Goal: Transaction & Acquisition: Purchase product/service

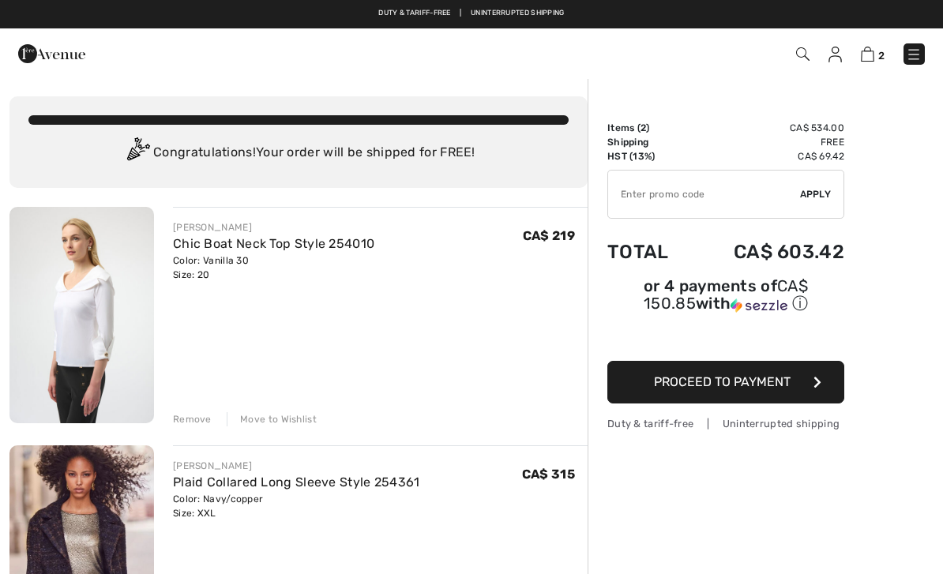
click at [862, 63] on span "2" at bounding box center [665, 53] width 519 height 21
click at [873, 51] on img at bounding box center [867, 54] width 13 height 15
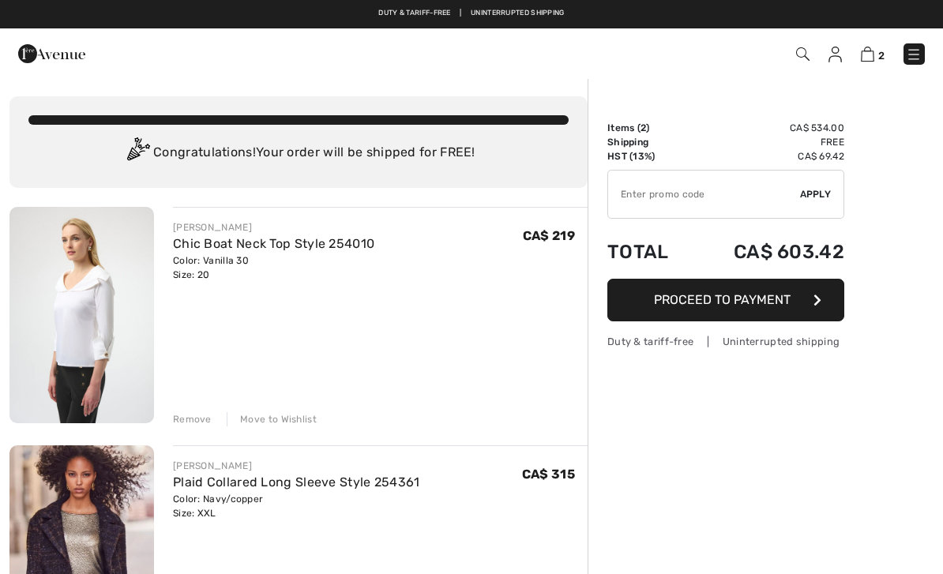
checkbox input "true"
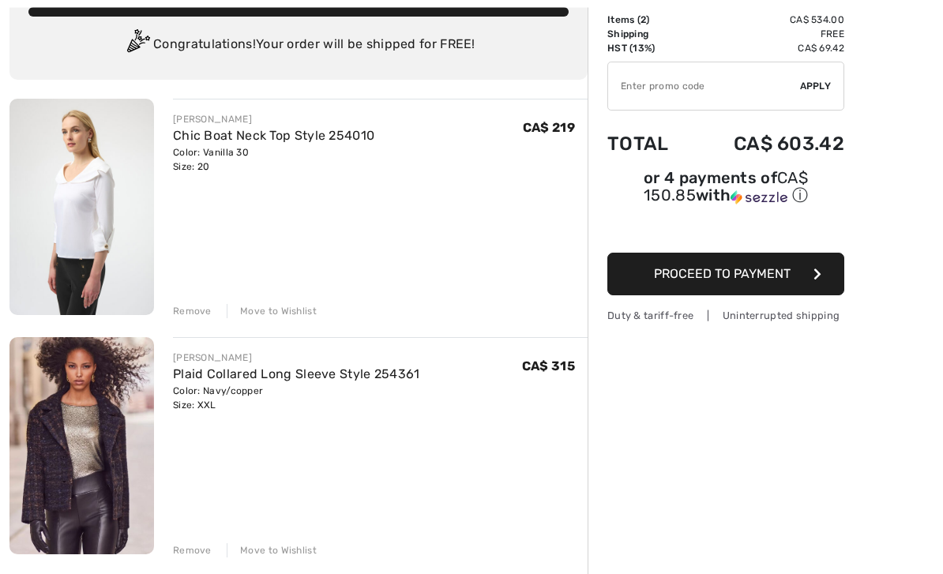
scroll to position [110, 0]
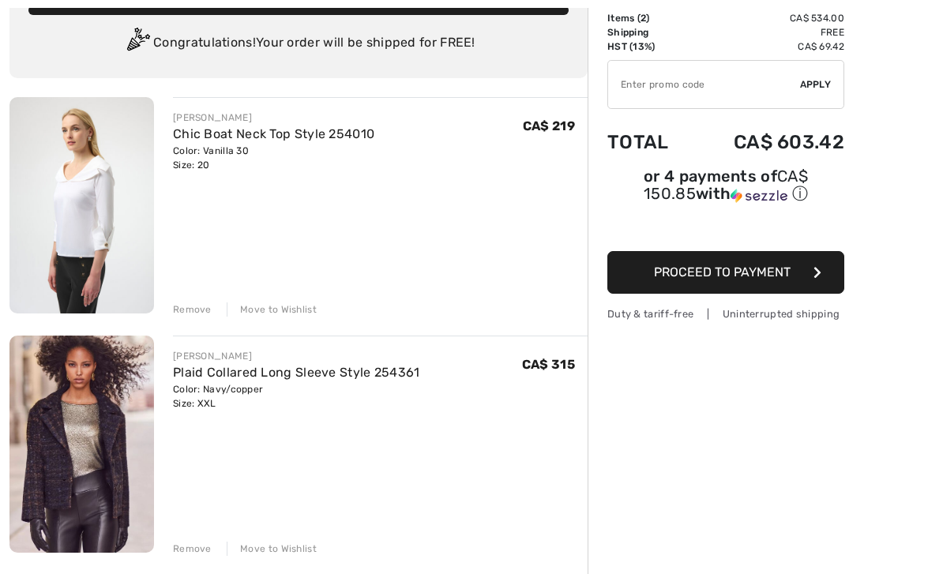
click at [760, 287] on button "Proceed to Payment" at bounding box center [725, 272] width 237 height 43
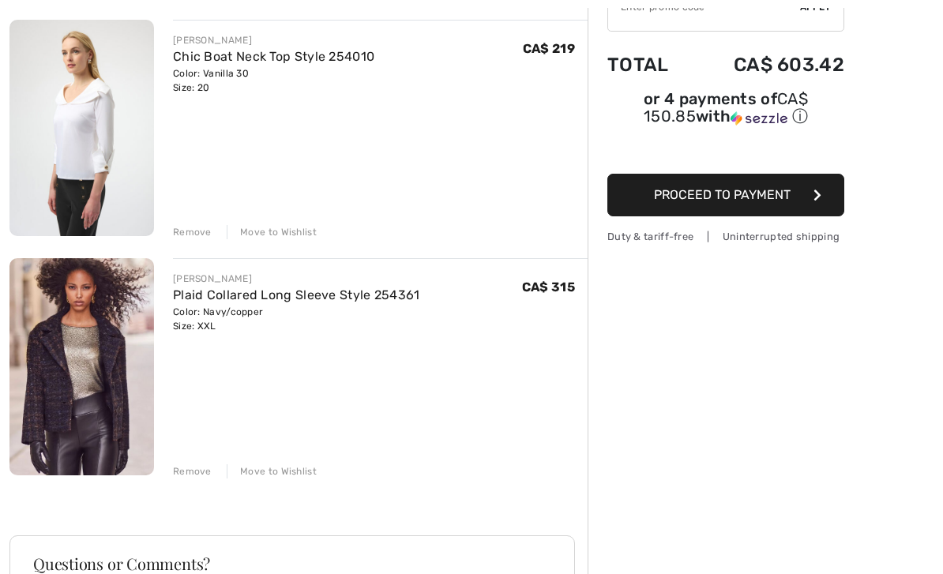
scroll to position [190, 0]
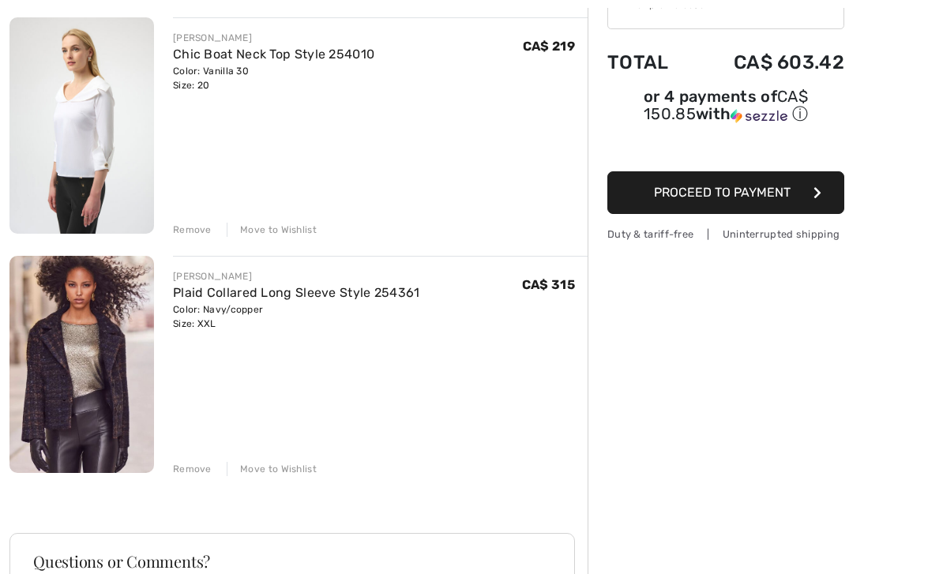
click at [197, 231] on div "Remove" at bounding box center [192, 230] width 39 height 14
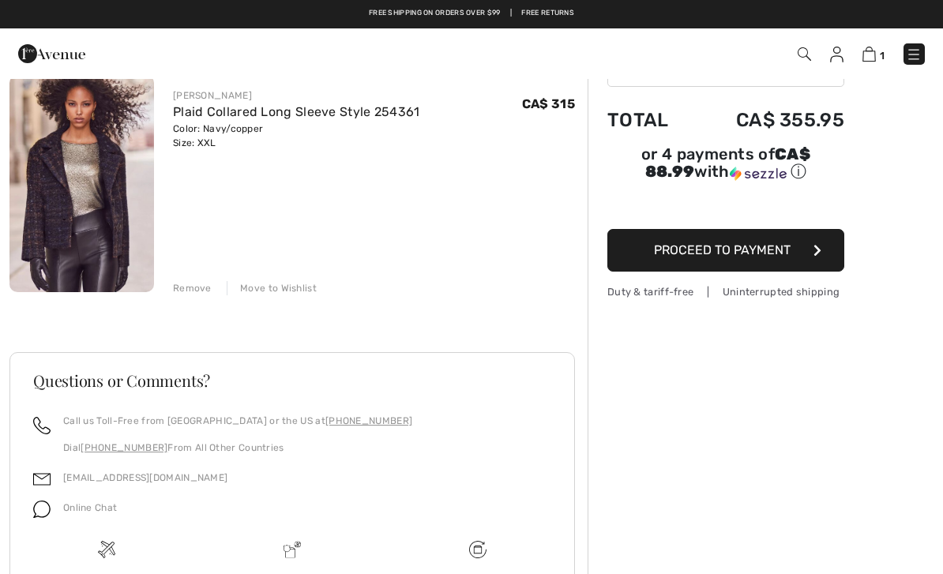
scroll to position [129, 0]
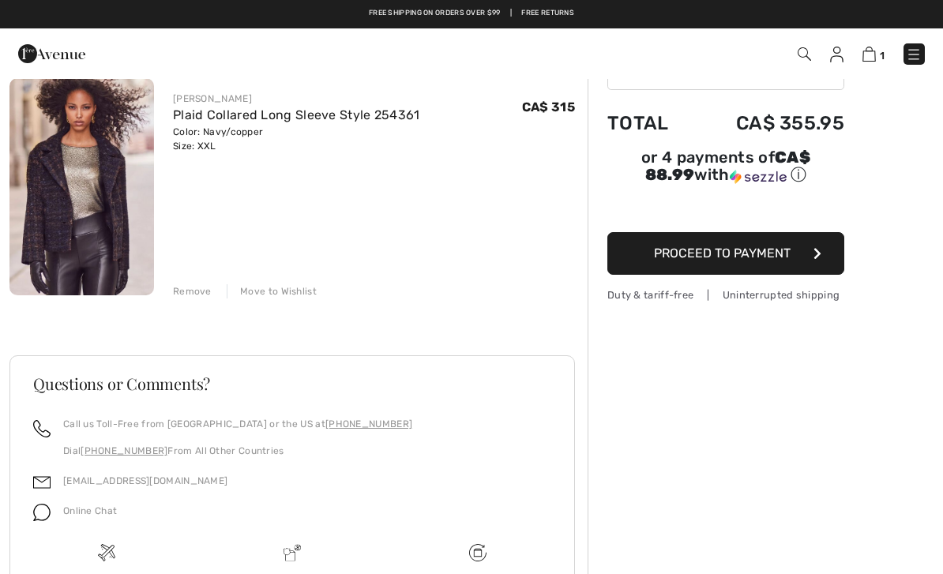
click at [95, 209] on img at bounding box center [81, 186] width 145 height 217
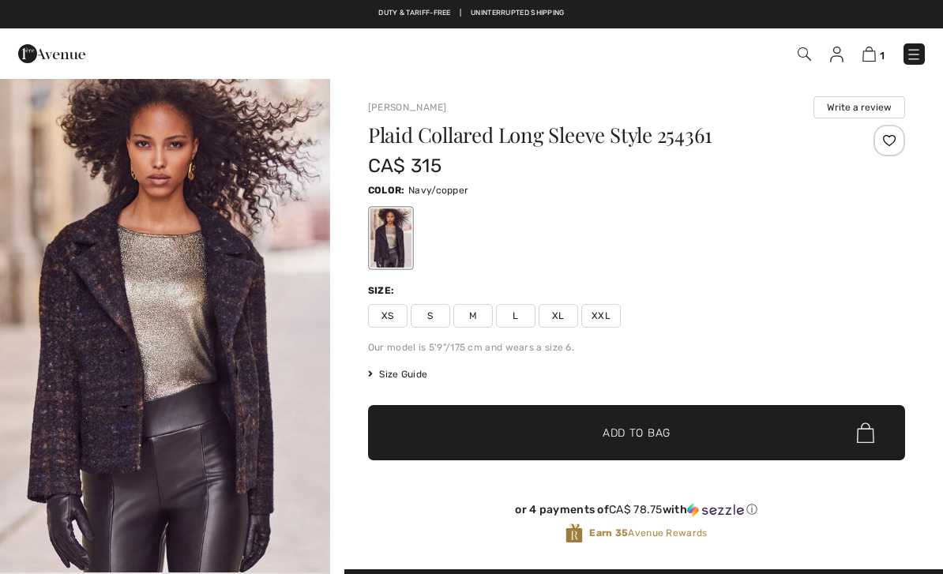
checkbox input "true"
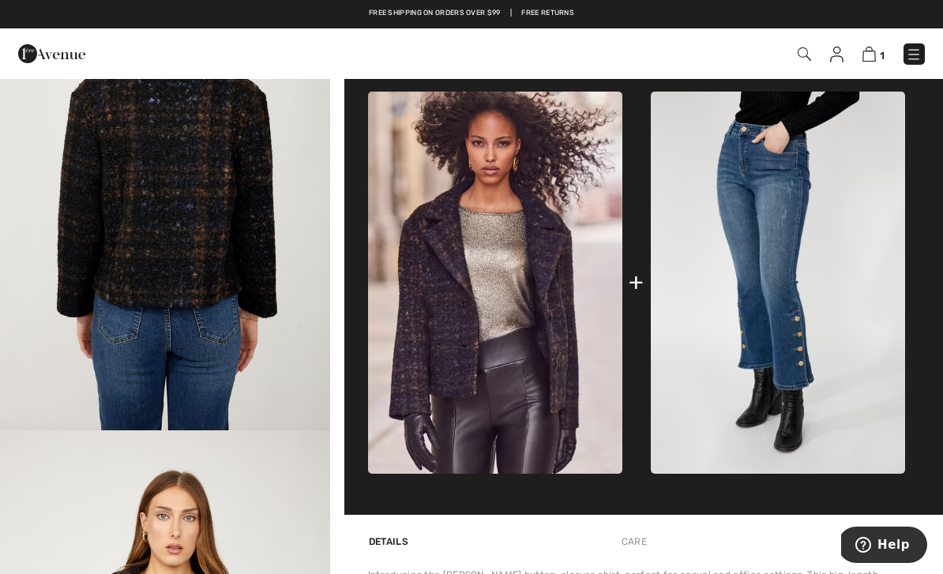
scroll to position [577, 0]
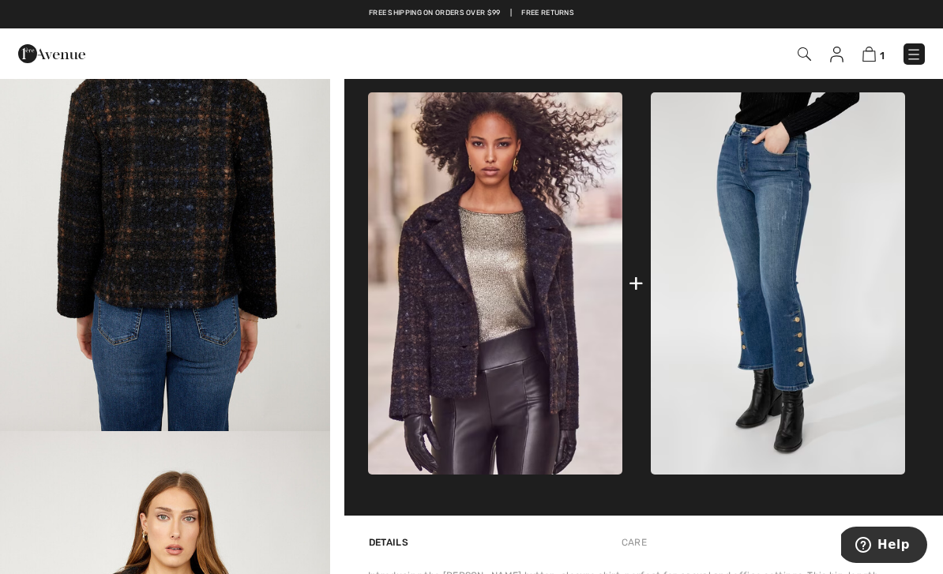
click at [554, 328] on img at bounding box center [495, 283] width 254 height 382
click at [565, 330] on img at bounding box center [495, 283] width 254 height 382
click at [576, 362] on img at bounding box center [495, 283] width 254 height 382
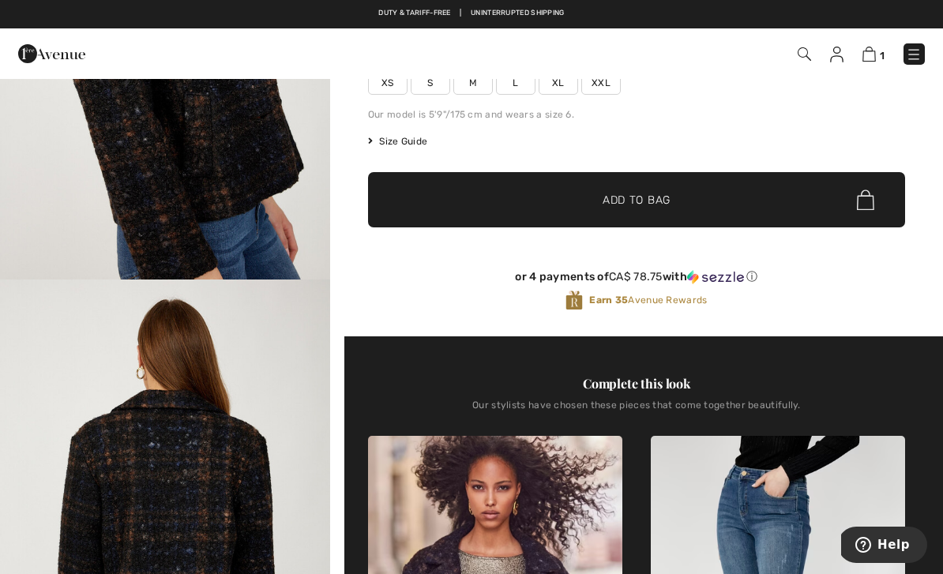
scroll to position [0, 0]
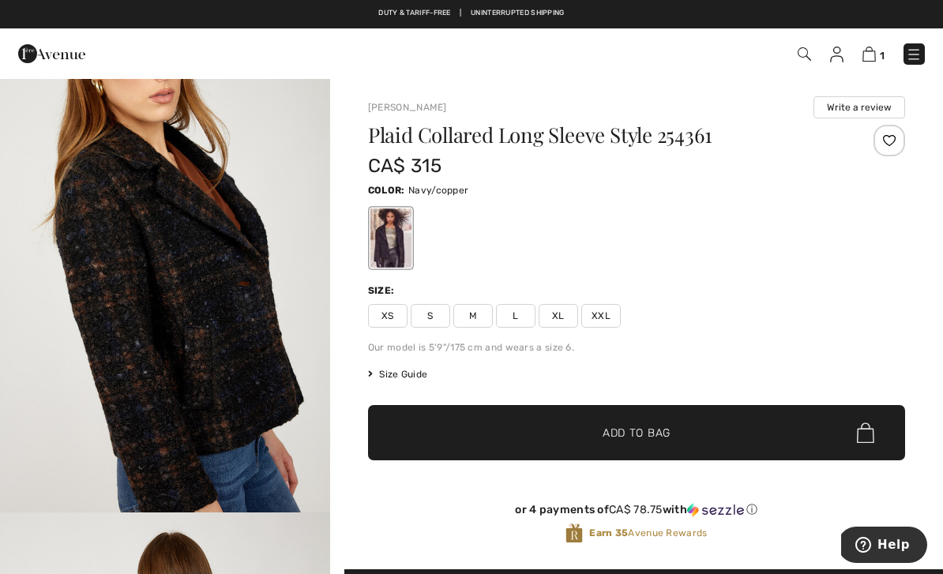
click at [912, 57] on img at bounding box center [914, 55] width 16 height 16
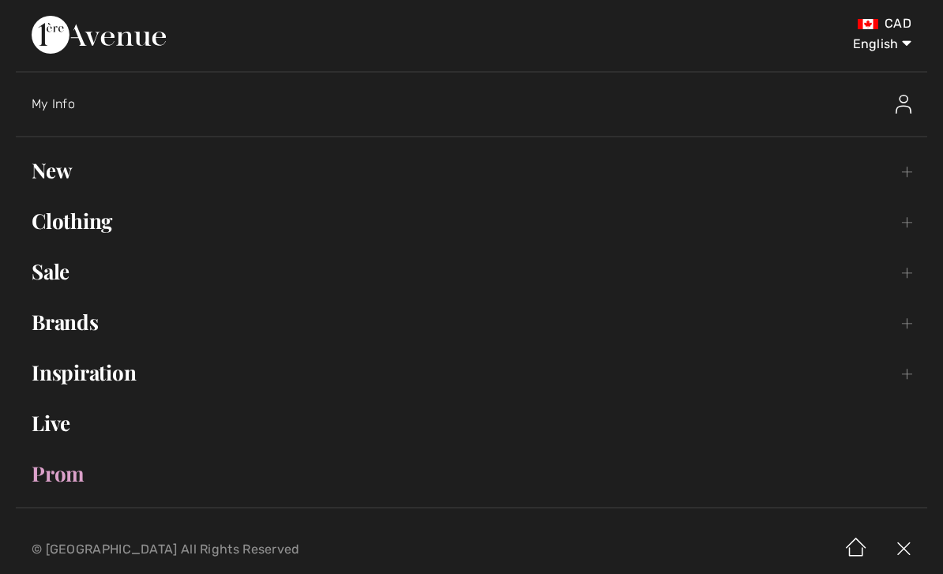
click at [83, 220] on link "Clothing Toggle submenu" at bounding box center [471, 221] width 911 height 35
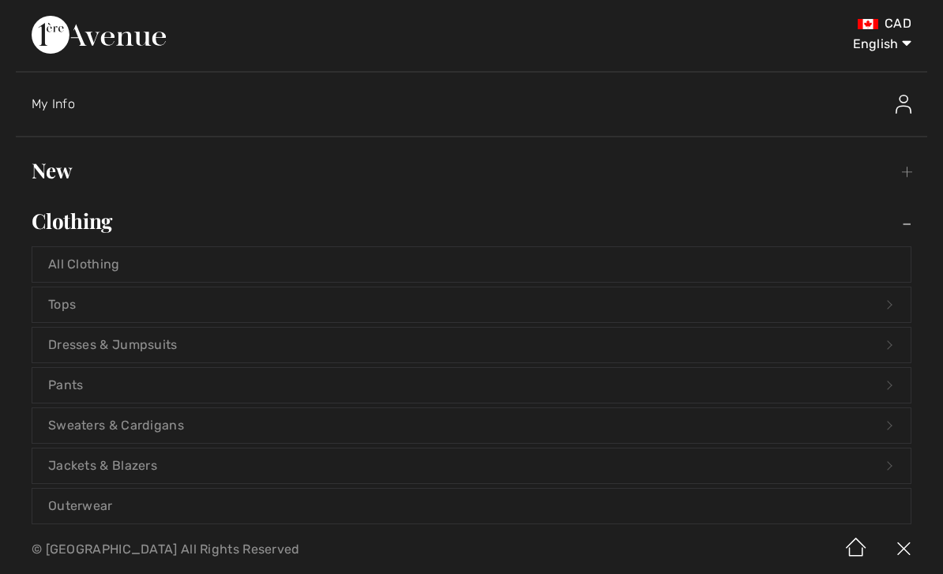
click at [175, 297] on link "Tops Open submenu" at bounding box center [471, 304] width 878 height 35
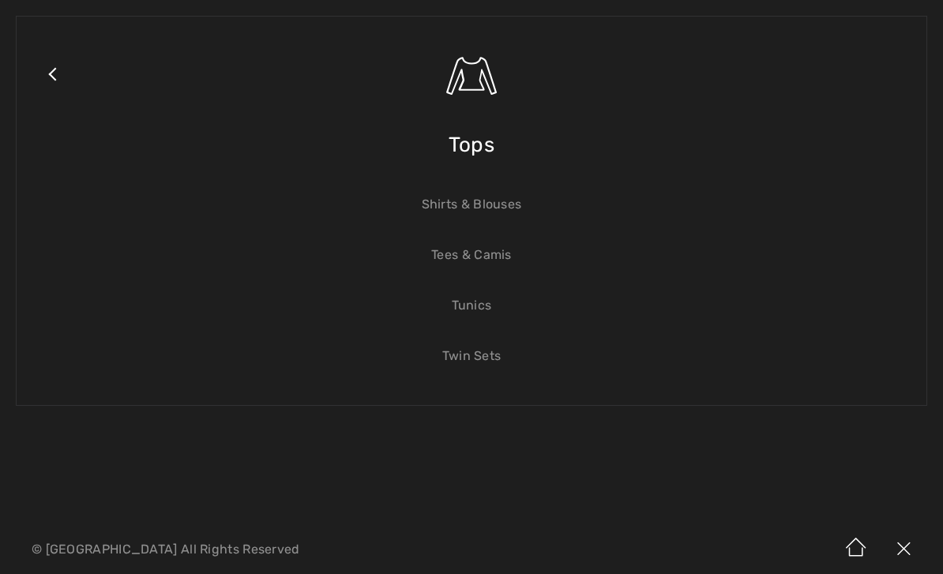
click at [471, 146] on span "Tops" at bounding box center [472, 145] width 46 height 56
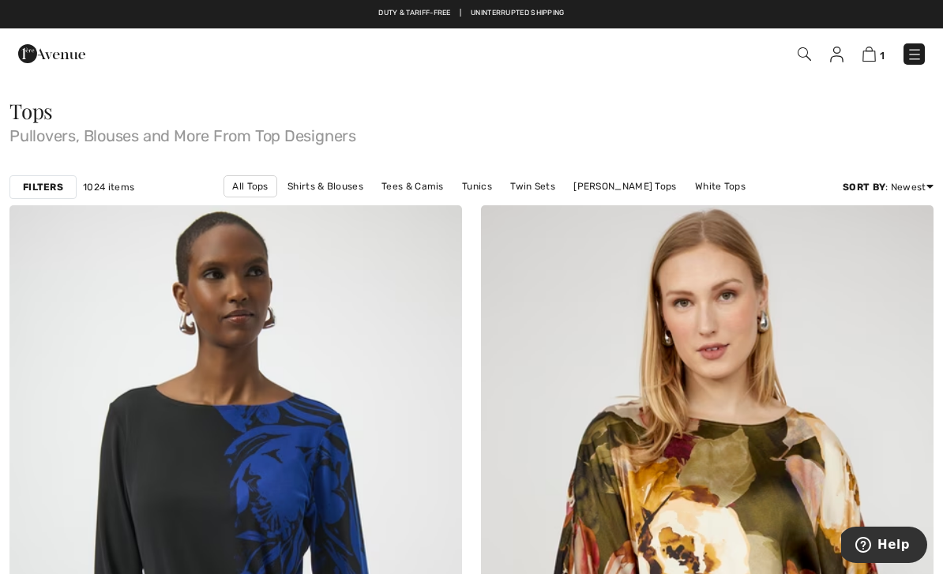
click at [41, 190] on strong "Filters" at bounding box center [43, 187] width 40 height 14
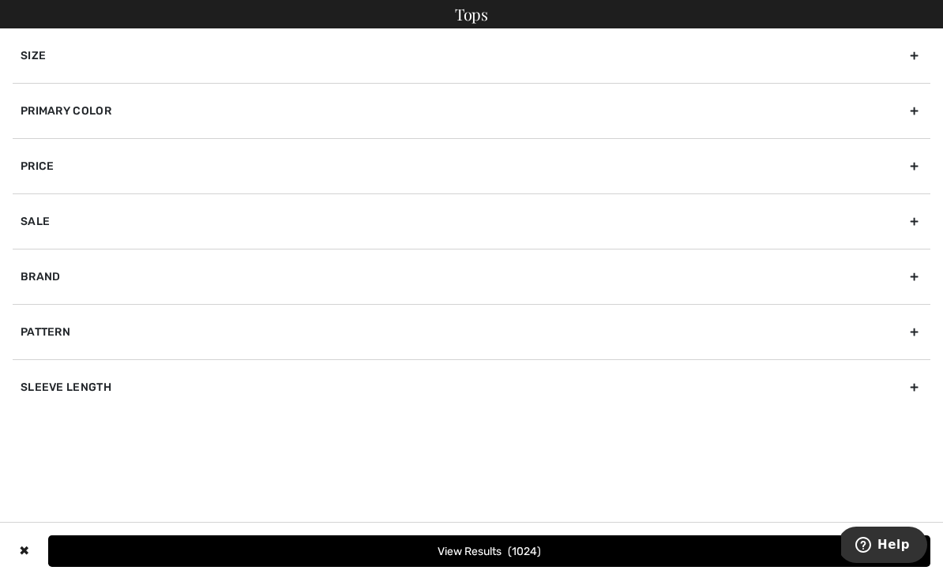
click at [917, 104] on div "Primary Color" at bounding box center [472, 110] width 918 height 55
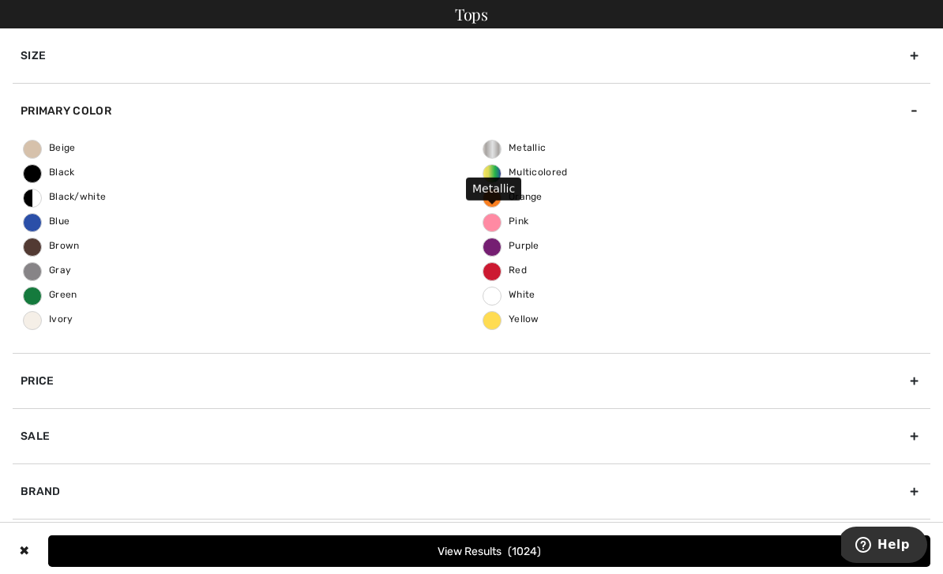
click at [520, 146] on span "Metallic" at bounding box center [514, 147] width 62 height 11
click at [0, 0] on input "Metallic" at bounding box center [0, 0] width 0 height 0
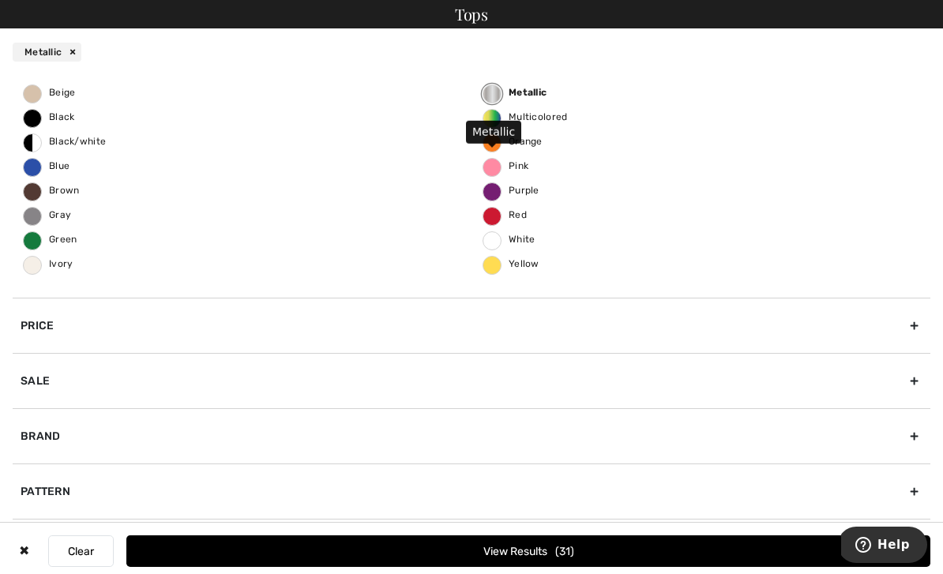
scroll to position [103, 0]
click at [498, 543] on button "View Results 31" at bounding box center [528, 551] width 804 height 32
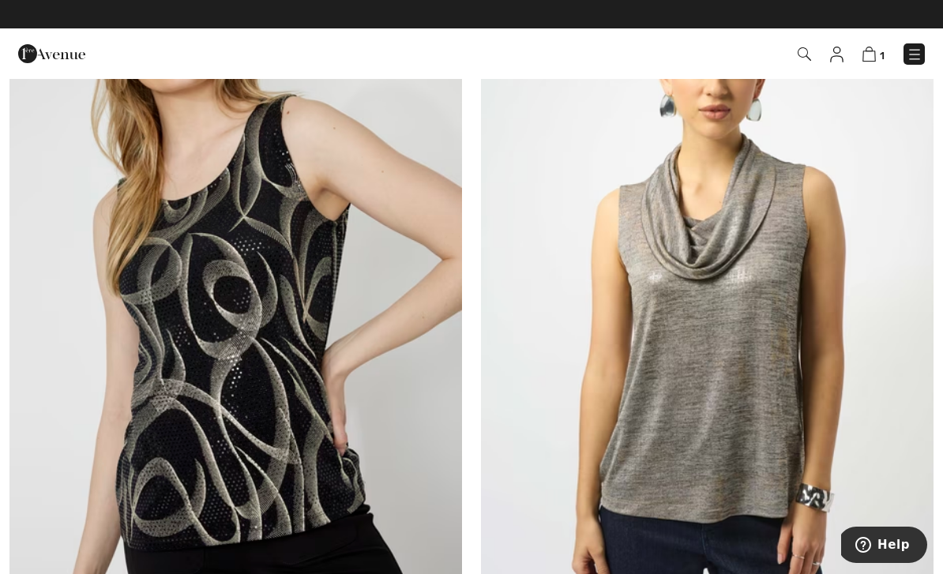
scroll to position [3255, 0]
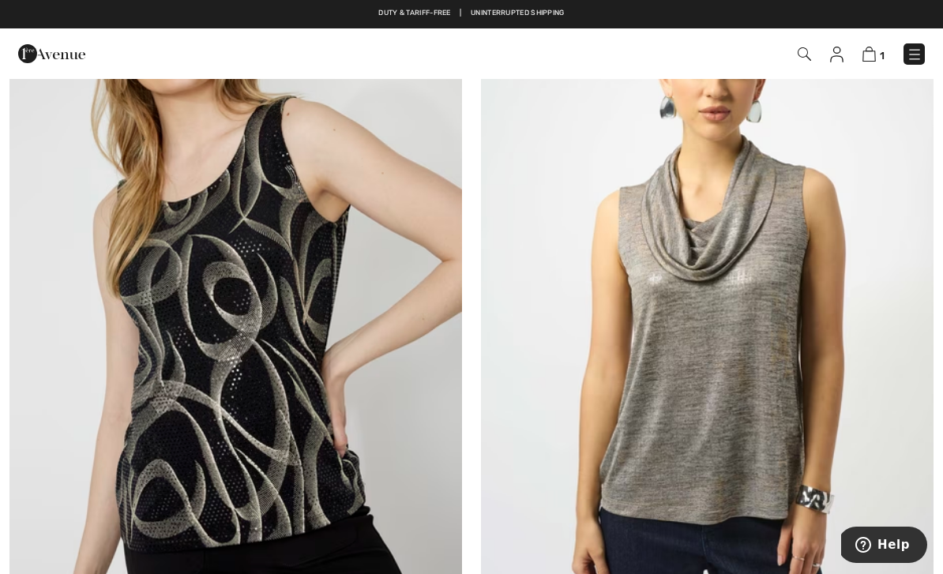
click at [778, 355] on img at bounding box center [707, 298] width 453 height 679
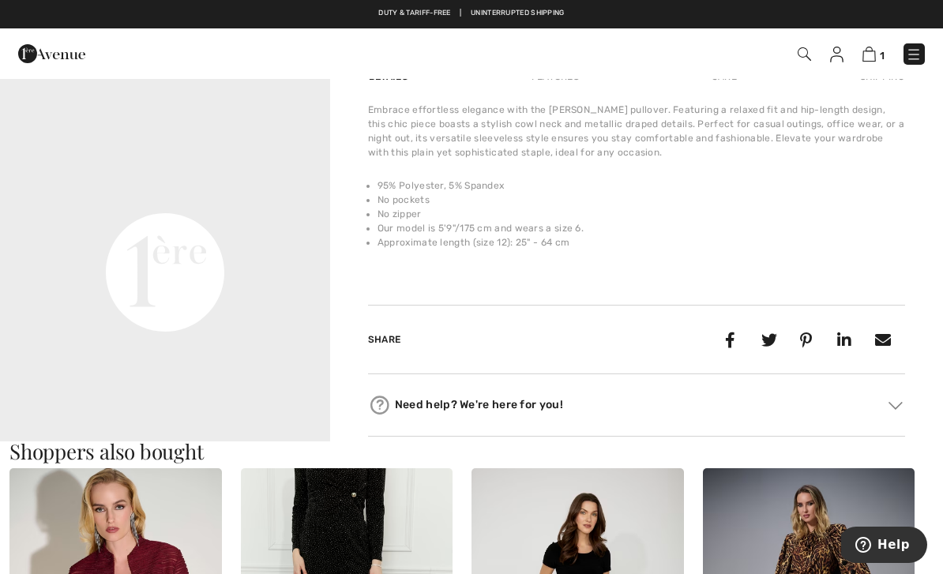
scroll to position [1043, 0]
click at [165, 190] on video "Your browser does not support the video tag." at bounding box center [165, 106] width 330 height 165
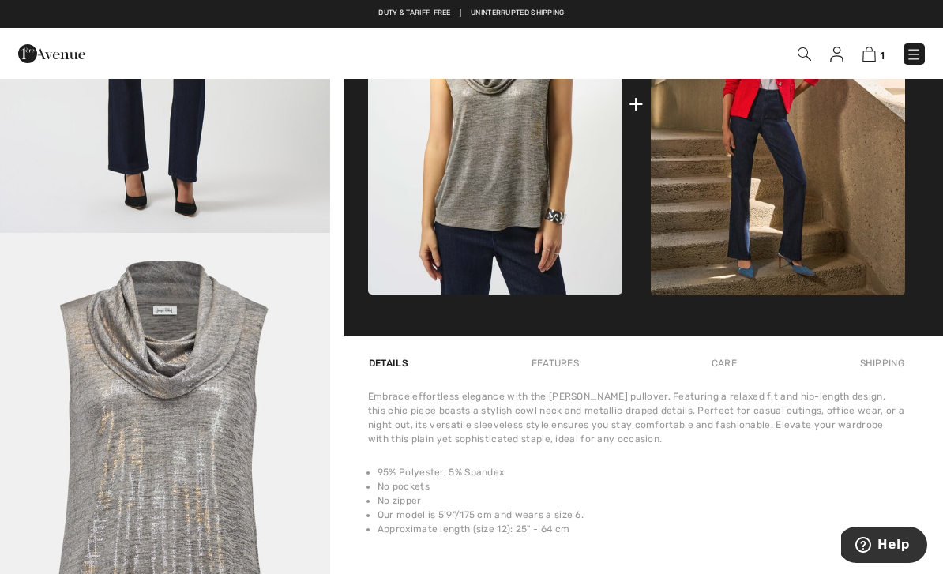
scroll to position [727, 0]
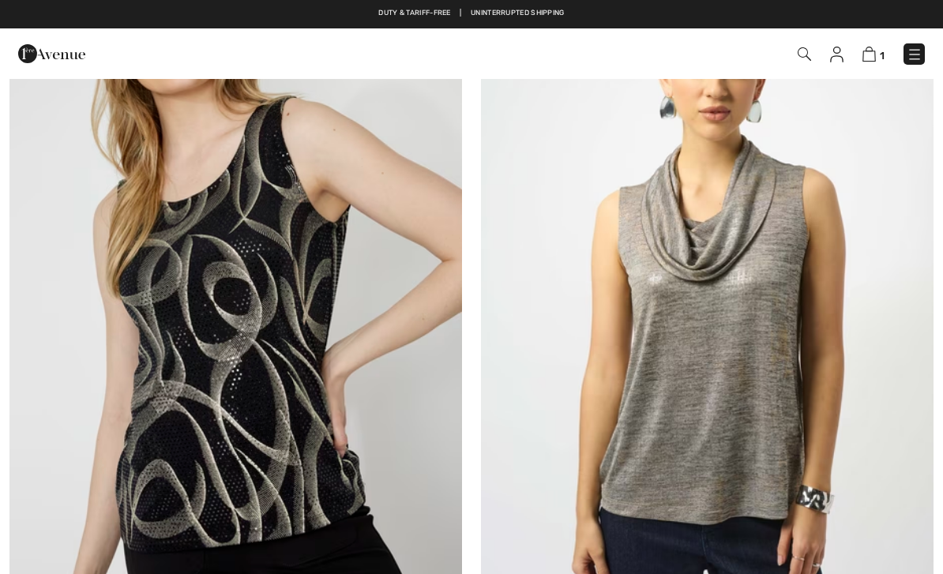
checkbox input "true"
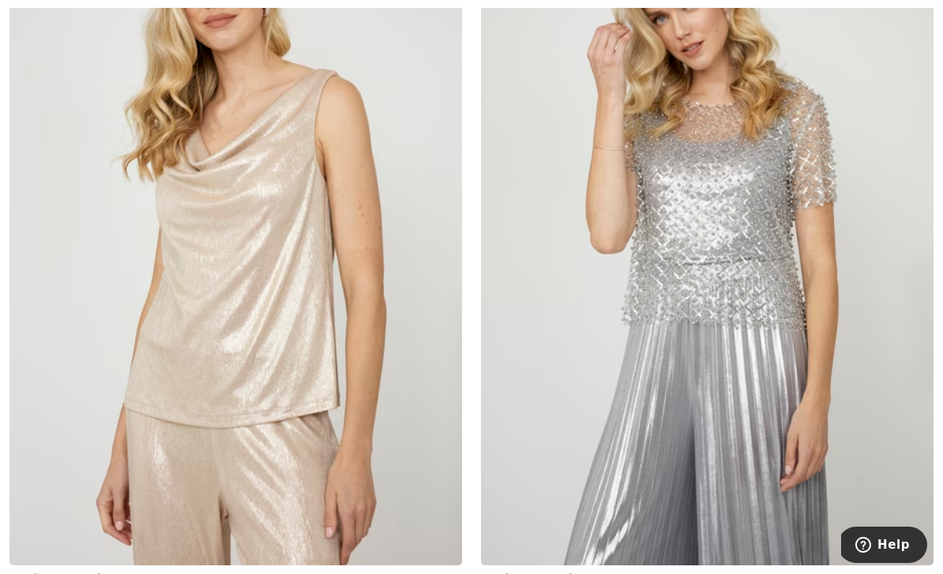
scroll to position [6465, 0]
click at [394, 340] on img at bounding box center [235, 224] width 453 height 679
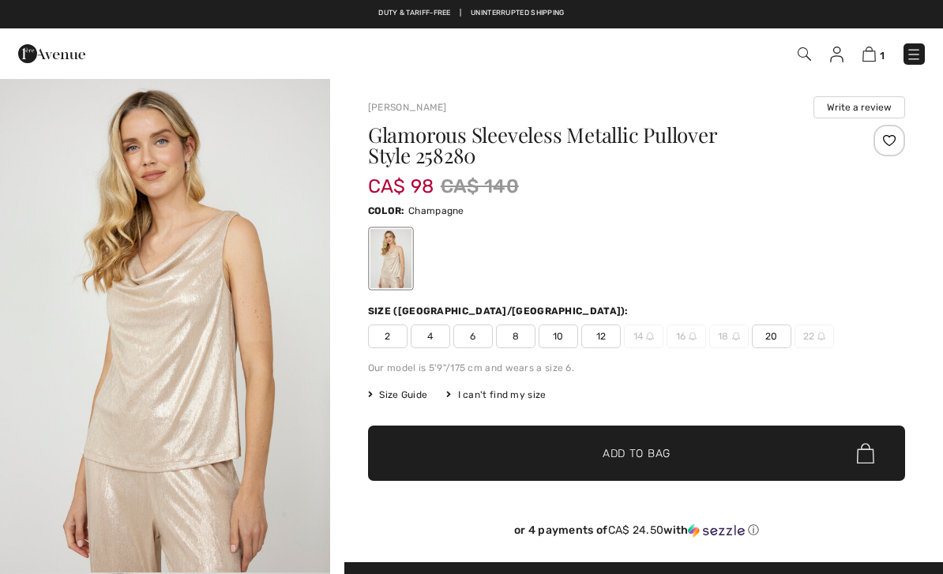
checkbox input "true"
click at [776, 339] on span "20" at bounding box center [771, 337] width 39 height 24
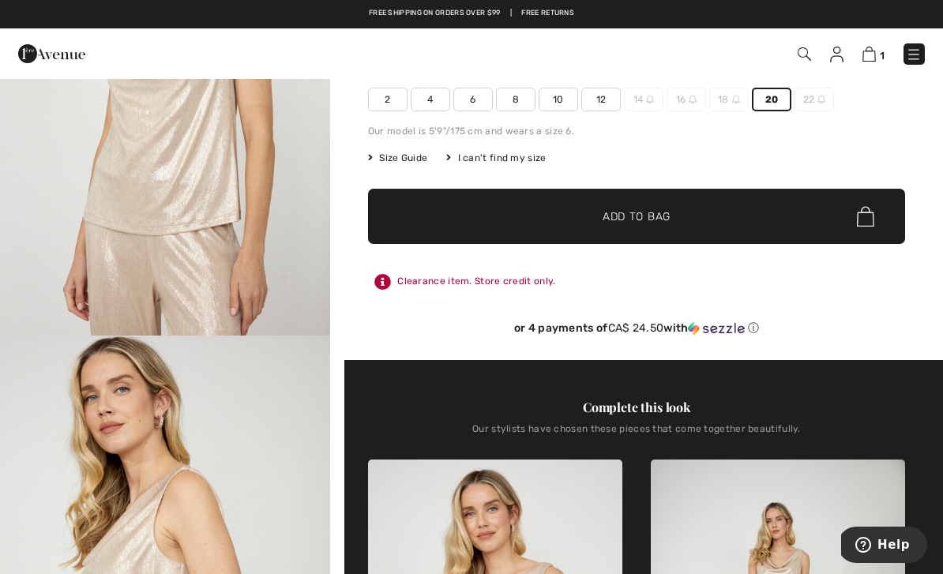
scroll to position [235, 0]
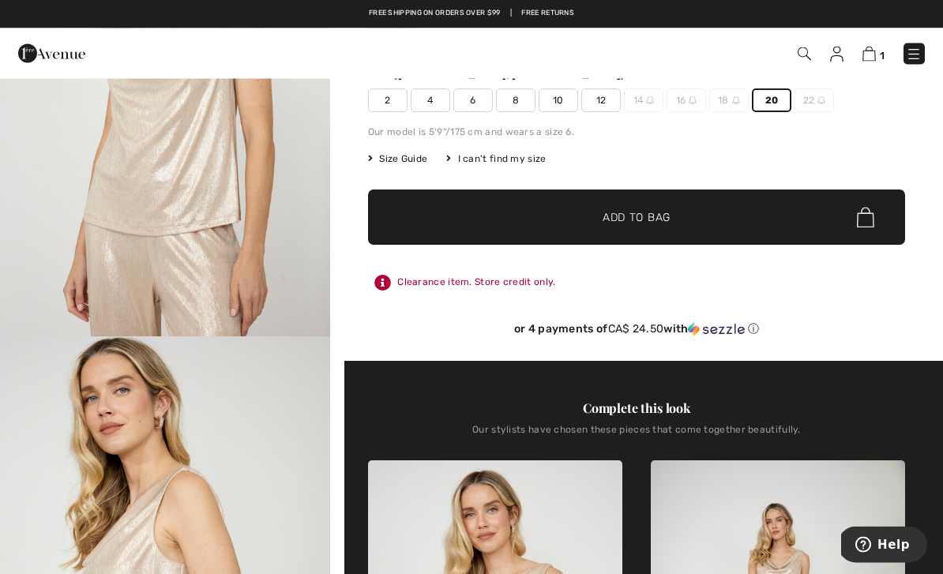
click at [656, 208] on span "✔ Added to Bag Add to Bag" at bounding box center [636, 217] width 537 height 55
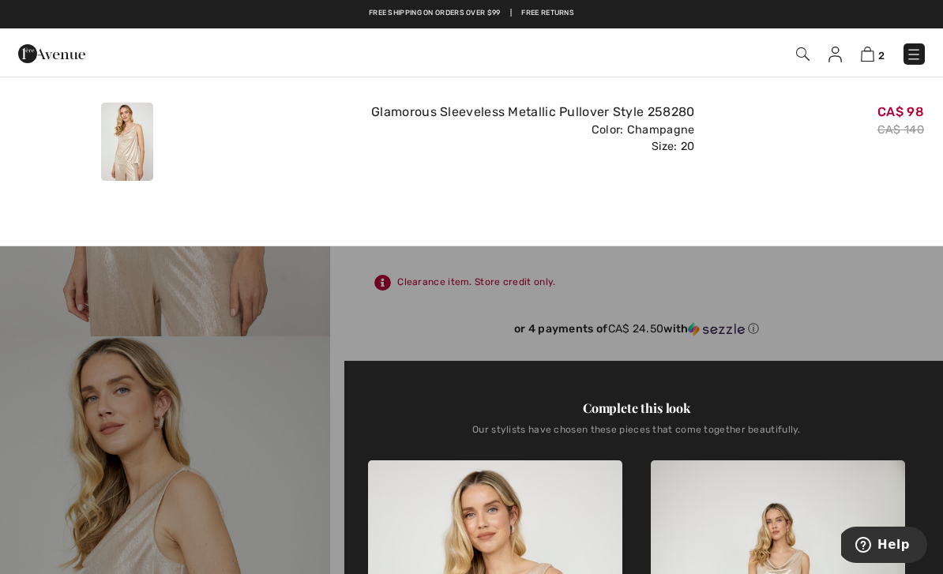
scroll to position [0, 0]
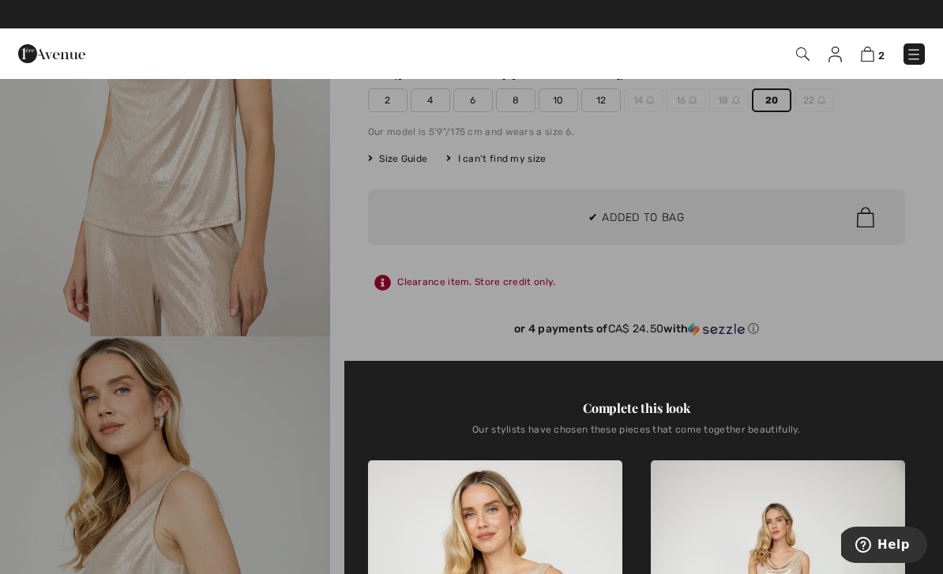
click at [843, 294] on div at bounding box center [471, 287] width 943 height 574
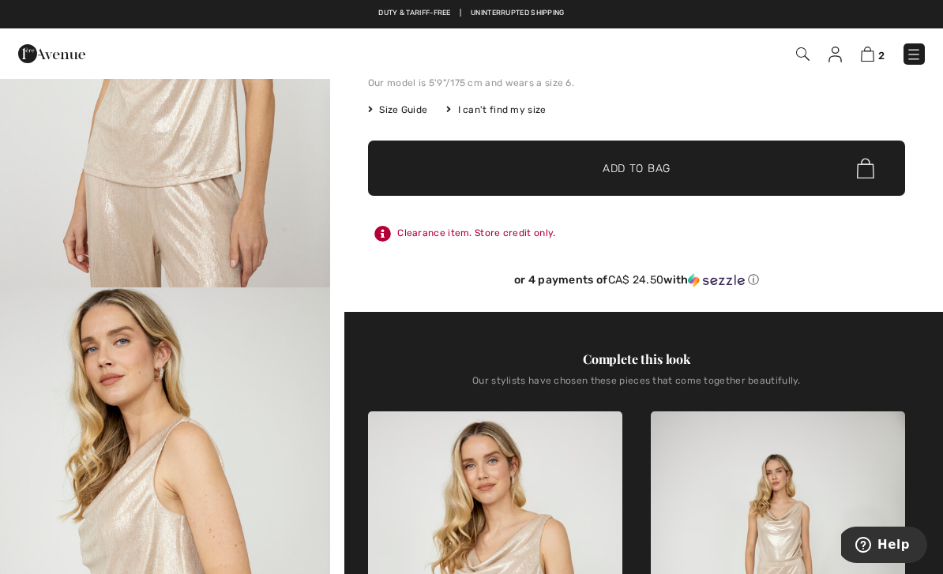
scroll to position [287, 0]
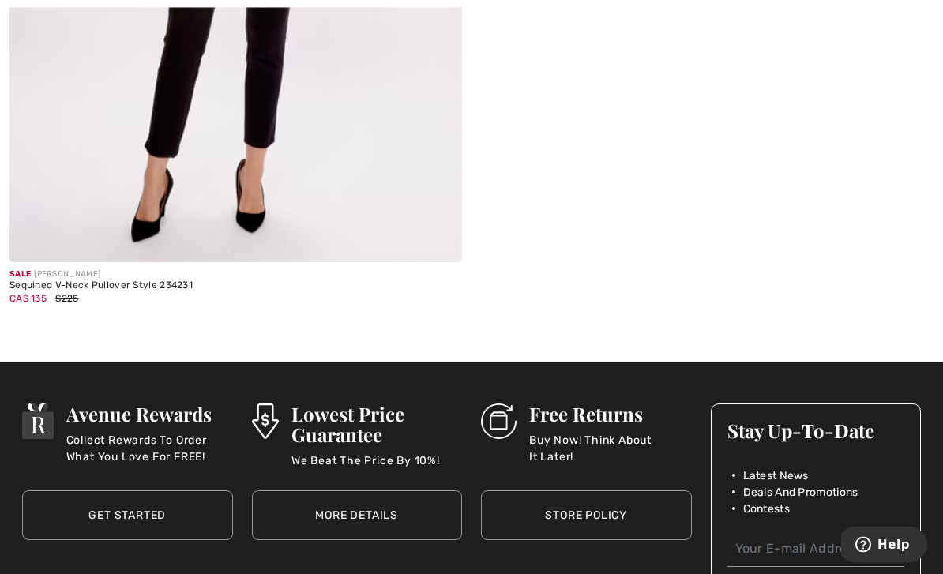
scroll to position [12221, 0]
